Goal: Information Seeking & Learning: Learn about a topic

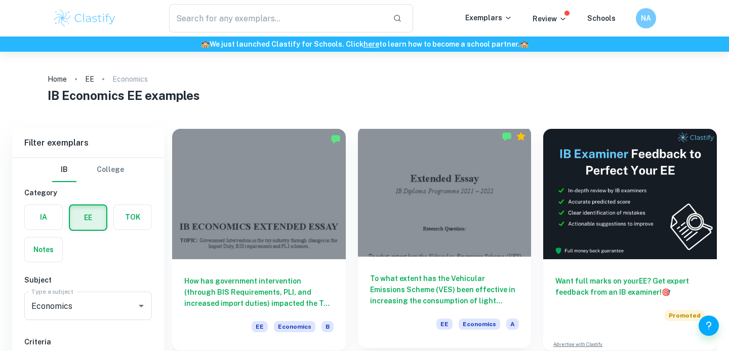
scroll to position [45, 0]
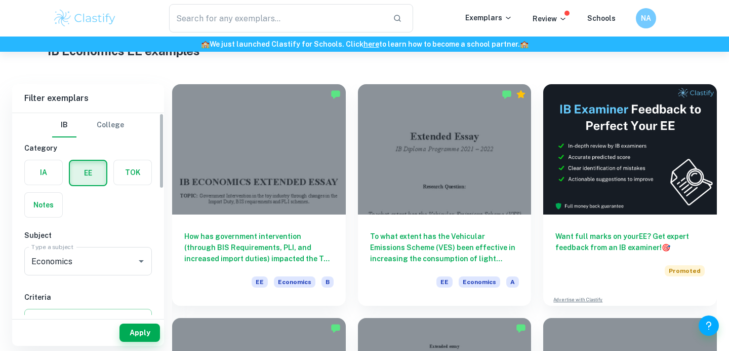
click at [37, 172] on label "button" at bounding box center [43, 172] width 37 height 24
click at [0, 0] on input "radio" at bounding box center [0, 0] width 0 height 0
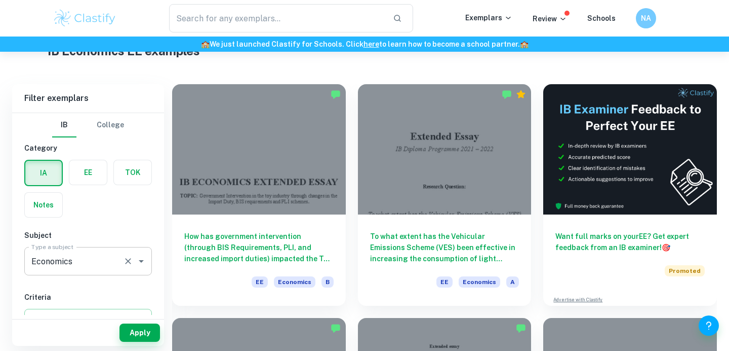
click at [69, 259] on input "Economics" at bounding box center [74, 260] width 90 height 19
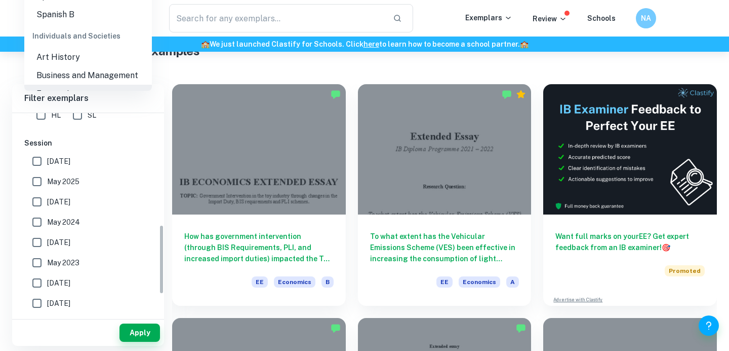
scroll to position [327, 0]
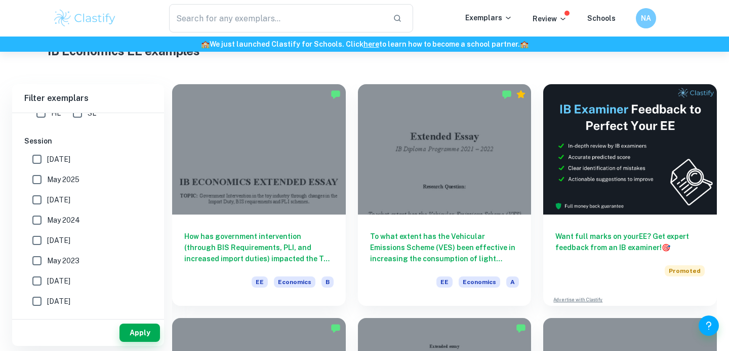
click at [44, 111] on h6 "Filter exemplars" at bounding box center [88, 98] width 152 height 28
click at [44, 114] on input "HL" at bounding box center [41, 113] width 20 height 20
checkbox input "true"
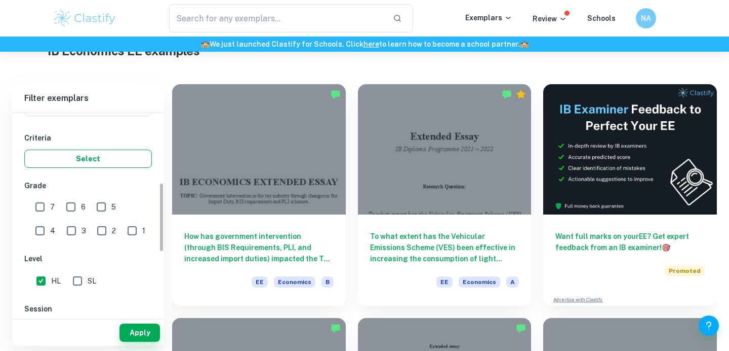
scroll to position [202, 0]
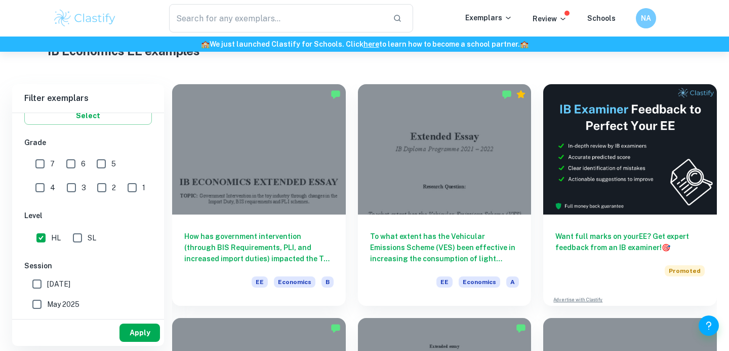
click at [133, 331] on button "Apply" at bounding box center [140, 332] width 41 height 18
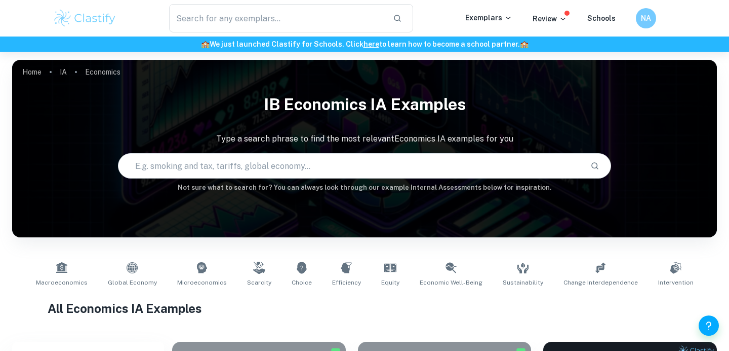
click at [332, 167] on input "text" at bounding box center [351, 165] width 464 height 28
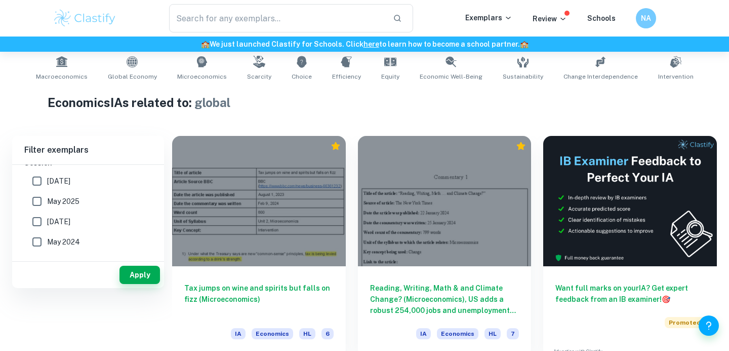
scroll to position [60, 0]
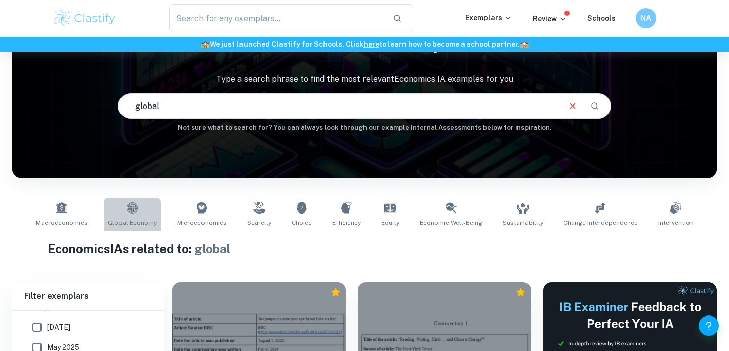
click at [138, 213] on icon at bounding box center [132, 208] width 12 height 12
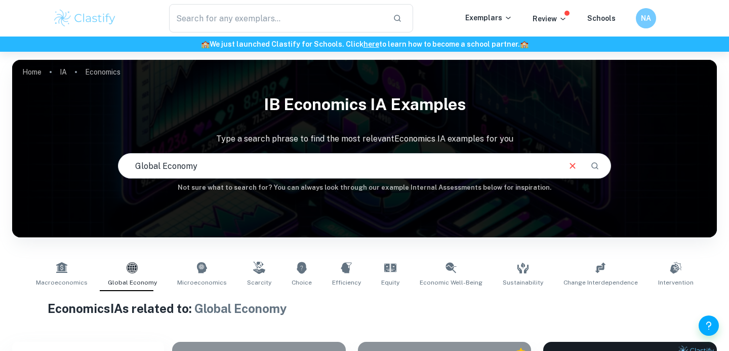
scroll to position [309, 0]
click at [329, 166] on input "Global Economy" at bounding box center [339, 165] width 441 height 28
type input "exchange rate"
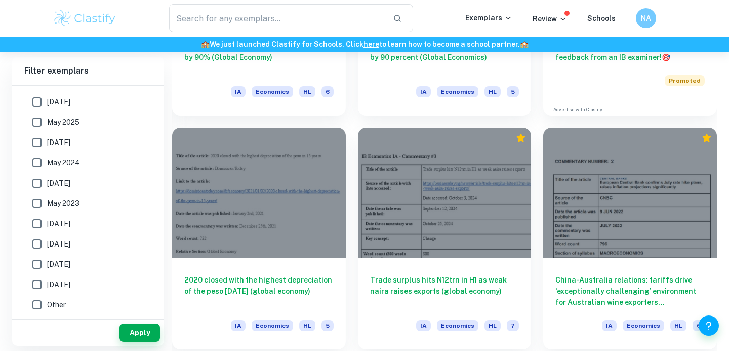
scroll to position [444, 0]
